Goal: Complete application form

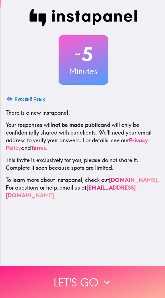
click at [91, 276] on button "Let's go" at bounding box center [82, 282] width 165 height 32
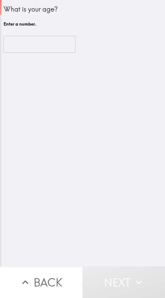
click at [42, 48] on input "number" at bounding box center [40, 44] width 72 height 17
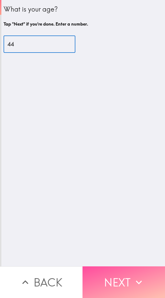
type input "44"
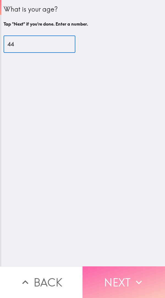
click at [124, 273] on button "Next" at bounding box center [124, 282] width 83 height 32
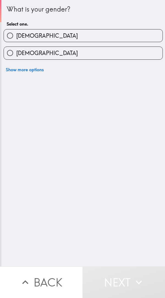
click at [103, 37] on label "[DEMOGRAPHIC_DATA]" at bounding box center [83, 35] width 159 height 12
click at [16, 37] on input "[DEMOGRAPHIC_DATA]" at bounding box center [10, 35] width 12 height 12
radio input "true"
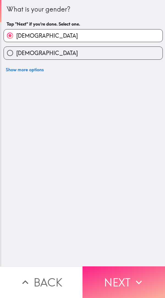
click at [123, 275] on button "Next" at bounding box center [124, 282] width 83 height 32
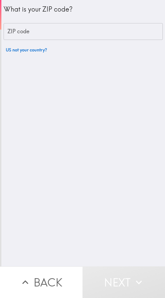
click at [86, 31] on input "ZIP code" at bounding box center [83, 31] width 159 height 17
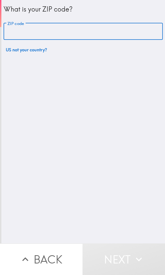
scroll to position [0, 2]
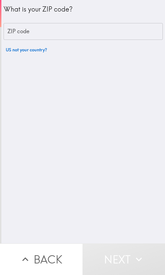
click at [70, 34] on input "ZIP code" at bounding box center [83, 31] width 159 height 17
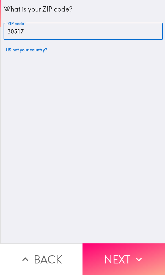
type input "30517"
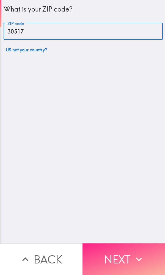
click at [127, 256] on button "Next" at bounding box center [124, 260] width 83 height 32
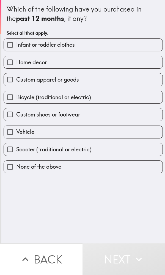
click at [114, 47] on label "Infant or toddler clothes" at bounding box center [83, 45] width 159 height 12
click at [16, 47] on input "Infant or toddler clothes" at bounding box center [10, 45] width 12 height 12
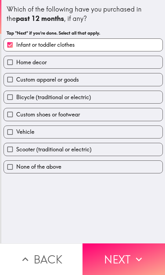
click at [114, 46] on label "Infant or toddler clothes" at bounding box center [83, 45] width 159 height 12
click at [16, 46] on input "Infant or toddler clothes" at bounding box center [10, 45] width 12 height 12
checkbox input "false"
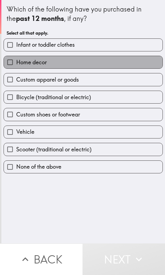
click at [102, 66] on label "Home decor" at bounding box center [83, 62] width 159 height 12
click at [16, 66] on input "Home decor" at bounding box center [10, 62] width 12 height 12
checkbox input "true"
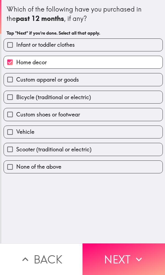
click at [101, 81] on label "Custom apparel or goods" at bounding box center [83, 79] width 159 height 12
click at [16, 81] on input "Custom apparel or goods" at bounding box center [10, 79] width 12 height 12
checkbox input "true"
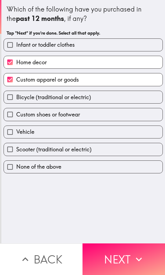
click at [92, 116] on label "Custom shoes or footwear" at bounding box center [83, 114] width 159 height 12
click at [16, 116] on input "Custom shoes or footwear" at bounding box center [10, 114] width 12 height 12
checkbox input "true"
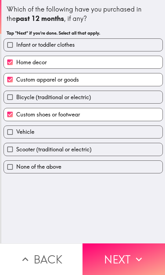
click at [85, 150] on span "Scooter (traditional or electric)" at bounding box center [53, 150] width 75 height 8
click at [16, 150] on input "Scooter (traditional or electric)" at bounding box center [10, 149] width 12 height 12
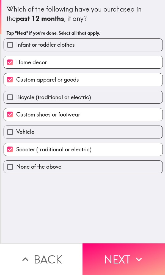
click at [110, 153] on label "Scooter (traditional or electric)" at bounding box center [83, 149] width 159 height 12
click at [16, 153] on input "Scooter (traditional or electric)" at bounding box center [10, 149] width 12 height 12
checkbox input "false"
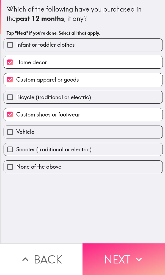
click at [114, 256] on button "Next" at bounding box center [124, 260] width 83 height 32
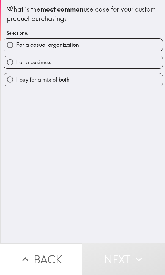
click at [108, 45] on label "For a casual organization" at bounding box center [83, 45] width 159 height 12
click at [16, 45] on input "For a casual organization" at bounding box center [10, 45] width 12 height 12
radio input "true"
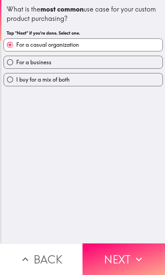
click at [125, 252] on button "Next" at bounding box center [124, 260] width 83 height 32
click at [125, 251] on div "Back Next" at bounding box center [82, 260] width 165 height 32
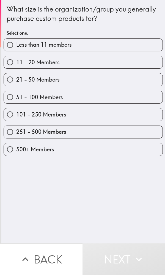
click at [99, 150] on label "500+ Members" at bounding box center [83, 149] width 159 height 12
click at [16, 150] on input "500+ Members" at bounding box center [10, 149] width 12 height 12
radio input "true"
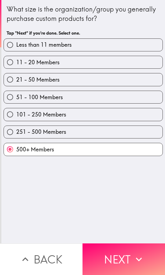
click at [106, 129] on label "251 - 500 Members" at bounding box center [83, 132] width 159 height 12
click at [16, 129] on input "251 - 500 Members" at bounding box center [10, 132] width 12 height 12
radio input "true"
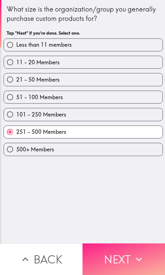
click at [118, 254] on button "Next" at bounding box center [124, 260] width 83 height 32
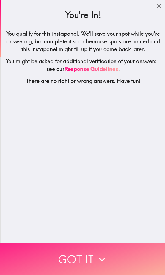
click at [99, 254] on icon "button" at bounding box center [102, 260] width 12 height 12
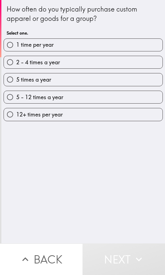
click at [86, 99] on label "5 - 12 times a year" at bounding box center [83, 97] width 159 height 12
click at [16, 99] on input "5 - 12 times a year" at bounding box center [10, 97] width 12 height 12
radio input "true"
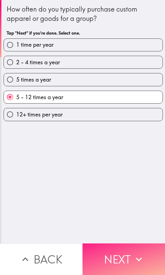
click at [121, 252] on button "Next" at bounding box center [124, 260] width 83 height 32
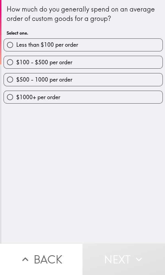
click at [106, 80] on label "$500 - 1000 per order" at bounding box center [83, 79] width 159 height 12
click at [16, 80] on input "$500 - 1000 per order" at bounding box center [10, 79] width 12 height 12
radio input "true"
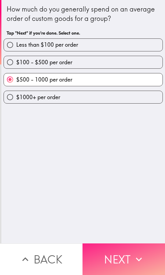
click at [111, 252] on button "Next" at bounding box center [124, 260] width 83 height 32
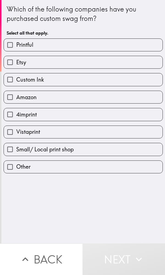
click at [66, 77] on label "Custom Ink" at bounding box center [83, 79] width 159 height 12
click at [16, 77] on input "Custom Ink" at bounding box center [10, 79] width 12 height 12
checkbox input "true"
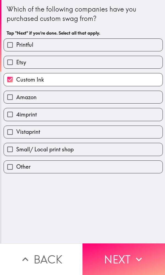
click at [69, 130] on label "Vistaprint" at bounding box center [83, 132] width 159 height 12
click at [16, 130] on input "Vistaprint" at bounding box center [10, 132] width 12 height 12
checkbox input "true"
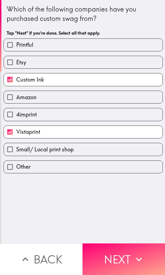
click at [67, 96] on label "Amazon" at bounding box center [83, 97] width 159 height 12
click at [16, 96] on input "Amazon" at bounding box center [10, 97] width 12 height 12
checkbox input "true"
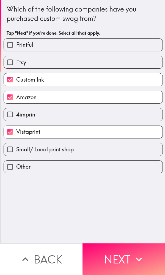
click at [72, 65] on label "Etsy" at bounding box center [83, 62] width 159 height 12
click at [16, 65] on input "Etsy" at bounding box center [10, 62] width 12 height 12
checkbox input "true"
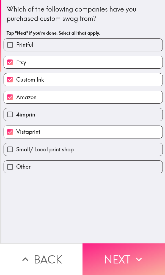
click at [133, 256] on icon "button" at bounding box center [139, 260] width 12 height 12
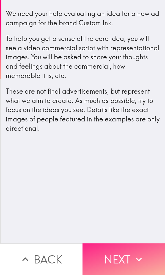
click at [116, 254] on button "Next" at bounding box center [124, 260] width 83 height 32
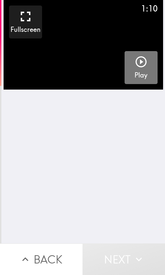
click at [141, 63] on icon "button" at bounding box center [141, 61] width 13 height 13
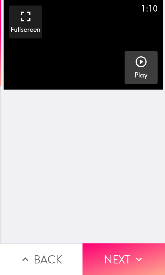
click at [118, 261] on button "Next" at bounding box center [124, 260] width 83 height 32
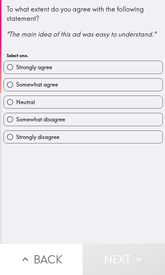
click at [36, 64] on span "Strongly agree" at bounding box center [34, 68] width 36 height 8
click at [16, 64] on input "Strongly agree" at bounding box center [10, 67] width 12 height 12
radio input "true"
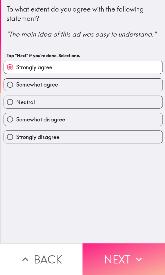
click at [115, 252] on button "Next" at bounding box center [124, 260] width 83 height 32
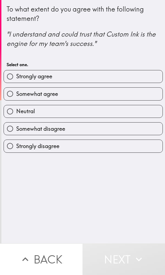
click at [97, 93] on label "Somewhat agree" at bounding box center [83, 94] width 159 height 12
click at [16, 93] on input "Somewhat agree" at bounding box center [10, 94] width 12 height 12
radio input "true"
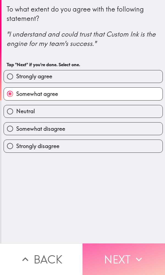
click at [116, 253] on button "Next" at bounding box center [124, 260] width 83 height 32
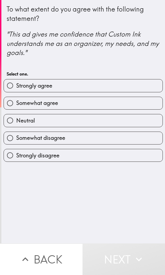
click at [107, 86] on label "Strongly agree" at bounding box center [83, 86] width 159 height 12
click at [16, 86] on input "Strongly agree" at bounding box center [10, 86] width 12 height 12
radio input "true"
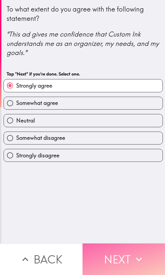
click at [119, 251] on button "Next" at bounding box center [124, 260] width 83 height 32
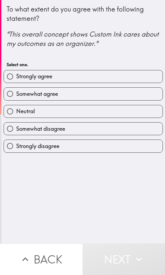
click at [101, 96] on label "Somewhat agree" at bounding box center [83, 94] width 159 height 12
click at [16, 96] on input "Somewhat agree" at bounding box center [10, 94] width 12 height 12
radio input "true"
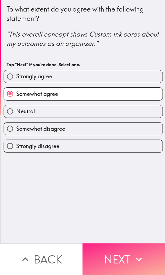
click at [113, 257] on button "Next" at bounding box center [124, 260] width 83 height 32
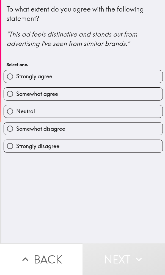
click at [102, 78] on label "Strongly agree" at bounding box center [83, 76] width 159 height 12
click at [16, 78] on input "Strongly agree" at bounding box center [10, 76] width 12 height 12
radio input "true"
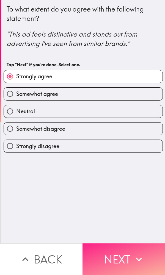
click at [118, 255] on button "Next" at bounding box center [124, 260] width 83 height 32
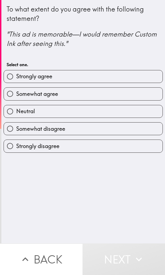
click at [105, 78] on label "Strongly agree" at bounding box center [83, 76] width 159 height 12
click at [16, 78] on input "Strongly agree" at bounding box center [10, 76] width 12 height 12
radio input "true"
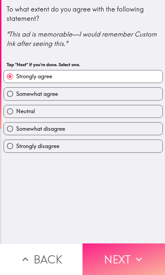
click at [118, 256] on button "Next" at bounding box center [124, 260] width 83 height 32
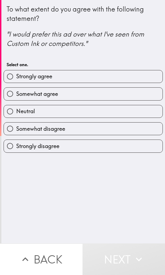
click at [105, 95] on label "Somewhat agree" at bounding box center [83, 94] width 159 height 12
click at [16, 95] on input "Somewhat agree" at bounding box center [10, 94] width 12 height 12
radio input "true"
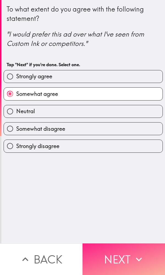
click at [117, 250] on button "Next" at bounding box center [124, 260] width 83 height 32
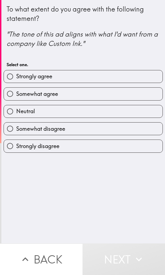
click at [103, 78] on label "Strongly agree" at bounding box center [83, 76] width 159 height 12
click at [16, 78] on input "Strongly agree" at bounding box center [10, 76] width 12 height 12
radio input "true"
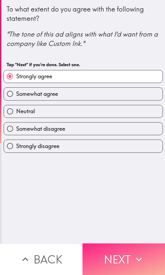
click at [117, 252] on button "Next" at bounding box center [124, 260] width 83 height 32
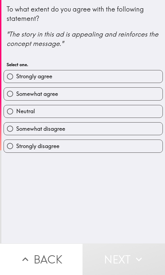
click at [98, 91] on label "Somewhat agree" at bounding box center [83, 94] width 159 height 12
click at [16, 91] on input "Somewhat agree" at bounding box center [10, 94] width 12 height 12
radio input "true"
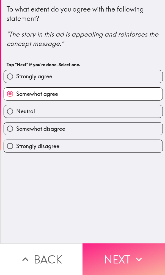
click at [115, 252] on button "Next" at bounding box center [124, 260] width 83 height 32
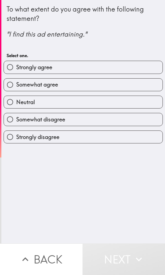
click at [101, 71] on label "Strongly agree" at bounding box center [83, 67] width 159 height 12
click at [16, 71] on input "Strongly agree" at bounding box center [10, 67] width 12 height 12
radio input "true"
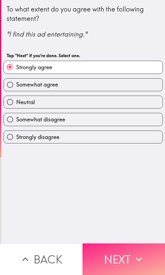
click at [120, 251] on button "Next" at bounding box center [124, 260] width 83 height 32
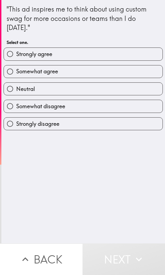
click at [100, 73] on label "Somewhat agree" at bounding box center [83, 71] width 159 height 12
click at [16, 73] on input "Somewhat agree" at bounding box center [10, 71] width 12 height 12
radio input "true"
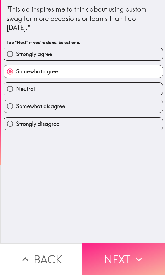
click at [115, 253] on button "Next" at bounding box center [124, 260] width 83 height 32
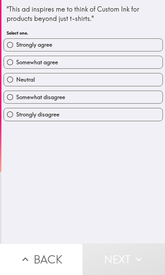
click at [108, 48] on label "Strongly agree" at bounding box center [83, 45] width 159 height 12
click at [16, 48] on input "Strongly agree" at bounding box center [10, 45] width 12 height 12
radio input "true"
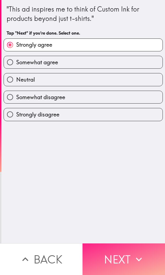
click at [116, 253] on button "Next" at bounding box center [124, 260] width 83 height 32
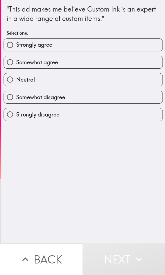
click at [105, 49] on label "Strongly agree" at bounding box center [83, 45] width 159 height 12
click at [16, 49] on input "Strongly agree" at bounding box center [10, 45] width 12 height 12
radio input "true"
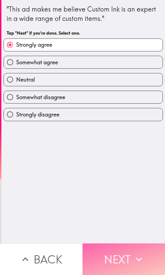
click at [118, 254] on button "Next" at bounding box center [124, 260] width 83 height 32
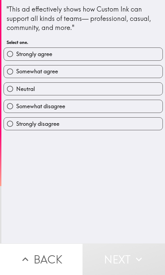
click at [108, 67] on label "Somewhat agree" at bounding box center [83, 71] width 159 height 12
click at [16, 67] on input "Somewhat agree" at bounding box center [10, 71] width 12 height 12
radio input "true"
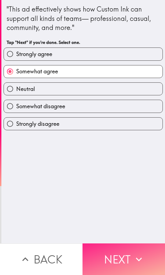
click at [114, 252] on button "Next" at bounding box center [124, 260] width 83 height 32
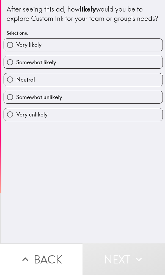
click at [102, 51] on label "Very likely" at bounding box center [83, 45] width 159 height 12
click at [16, 51] on input "Very likely" at bounding box center [10, 45] width 12 height 12
radio input "true"
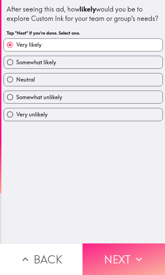
click at [120, 257] on button "Next" at bounding box center [124, 260] width 83 height 32
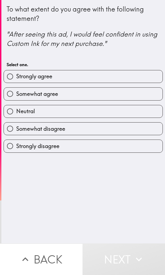
click at [104, 75] on label "Strongly agree" at bounding box center [83, 76] width 159 height 12
click at [16, 75] on input "Strongly agree" at bounding box center [10, 76] width 12 height 12
radio input "true"
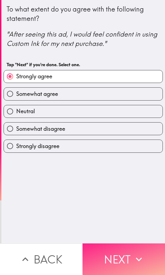
click at [120, 255] on button "Next" at bounding box center [124, 260] width 83 height 32
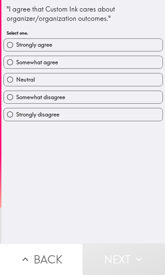
click at [106, 65] on label "Somewhat agree" at bounding box center [83, 62] width 159 height 12
click at [16, 65] on input "Somewhat agree" at bounding box center [10, 62] width 12 height 12
radio input "true"
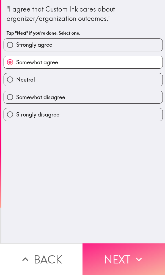
click at [119, 254] on button "Next" at bounding box center [124, 260] width 83 height 32
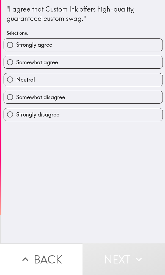
click at [108, 45] on label "Strongly agree" at bounding box center [83, 45] width 159 height 12
click at [16, 45] on input "Strongly agree" at bounding box center [10, 45] width 12 height 12
radio input "true"
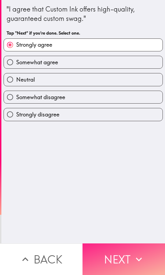
click at [123, 252] on button "Next" at bounding box center [124, 260] width 83 height 32
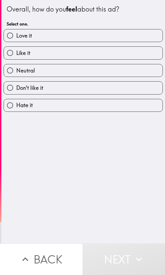
click at [104, 37] on label "Love it" at bounding box center [83, 35] width 159 height 12
click at [16, 37] on input "Love it" at bounding box center [10, 35] width 12 height 12
radio input "true"
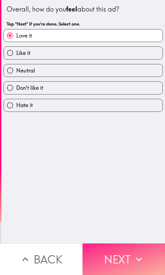
click at [122, 253] on button "Next" at bounding box center [124, 260] width 83 height 32
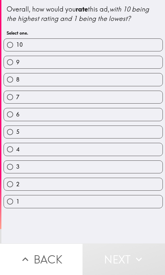
click at [96, 66] on label "9" at bounding box center [83, 62] width 159 height 12
click at [16, 66] on input "9" at bounding box center [10, 62] width 12 height 12
radio input "true"
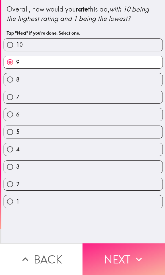
click at [117, 255] on button "Next" at bounding box center [124, 260] width 83 height 32
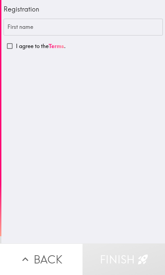
click at [108, 28] on input "First name" at bounding box center [83, 27] width 159 height 17
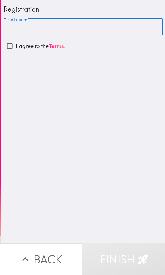
type input "T"
click at [9, 45] on input "I agree to the Terms ." at bounding box center [10, 46] width 12 height 12
checkbox input "true"
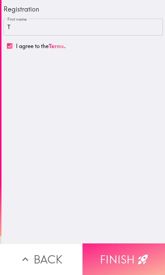
click at [118, 252] on button "Finish" at bounding box center [124, 260] width 83 height 32
